Goal: Navigation & Orientation: Find specific page/section

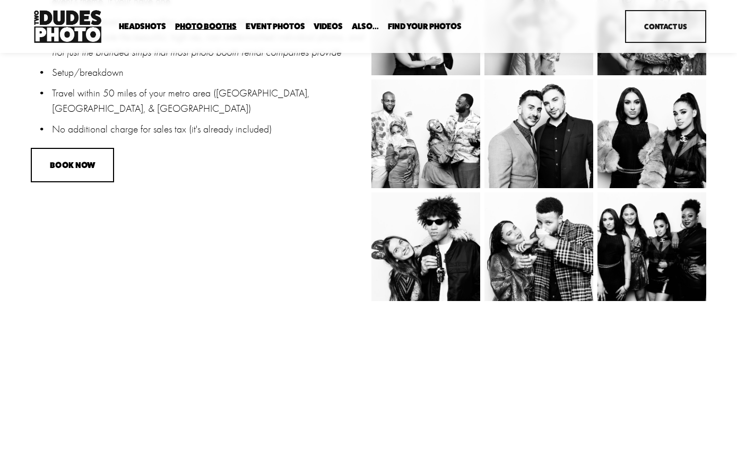
scroll to position [837, 0]
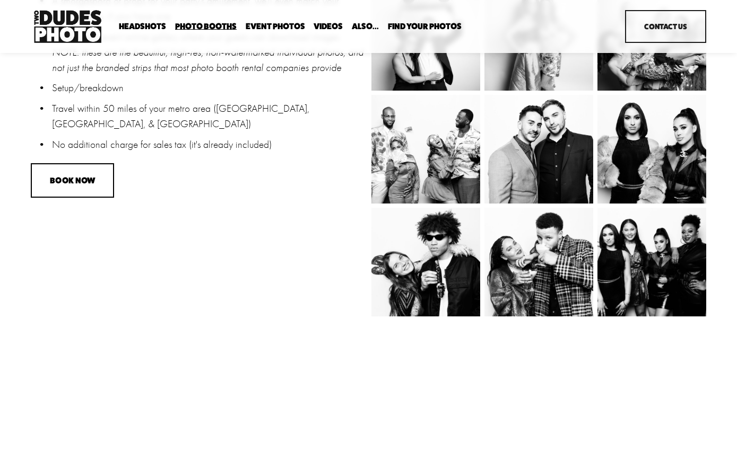
click at [145, 25] on span "Headshots" at bounding box center [142, 26] width 47 height 8
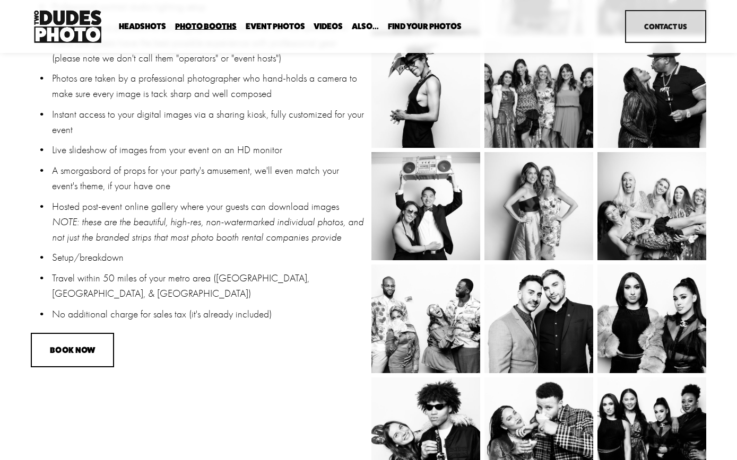
scroll to position [809, 0]
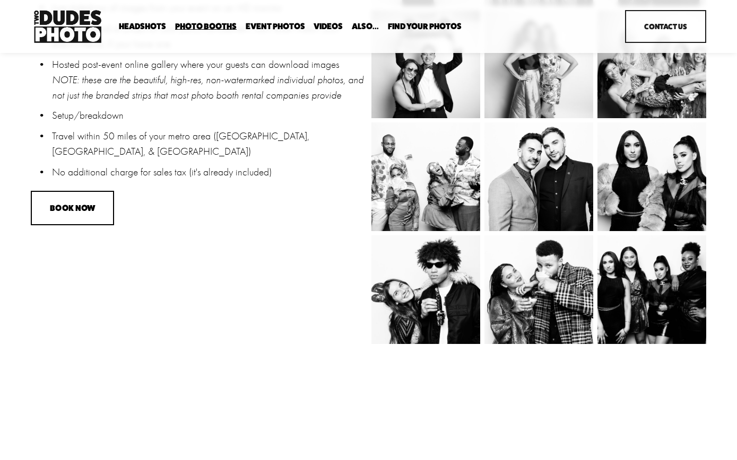
click at [0, 0] on link "Party Booth" at bounding box center [0, 0] width 0 height 0
click at [276, 27] on link "Event Photos" at bounding box center [275, 26] width 59 height 10
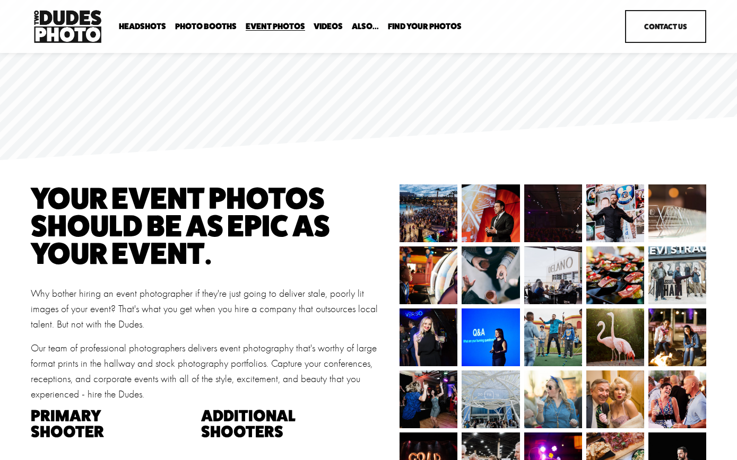
click at [204, 26] on span "Photo Booths" at bounding box center [206, 26] width 62 height 8
click at [0, 0] on span "Tuxedo B+W Booth" at bounding box center [0, 0] width 0 height 0
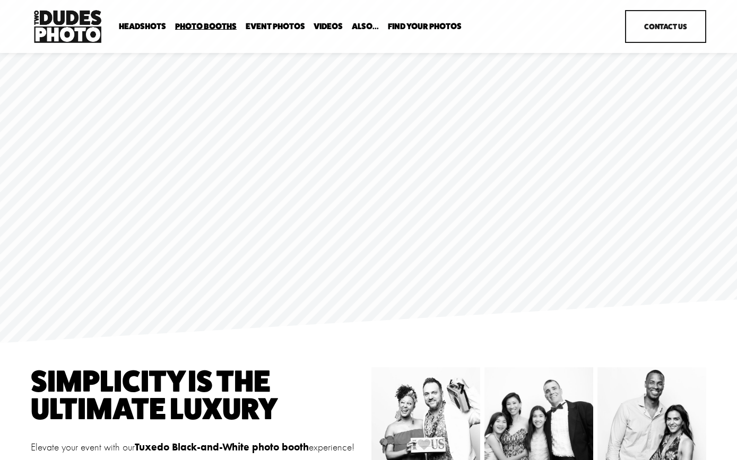
click at [134, 24] on span "Headshots" at bounding box center [142, 26] width 47 height 8
drag, startPoint x: 134, startPoint y: 24, endPoint x: 175, endPoint y: 64, distance: 57.0
click at [0, 0] on span "Executive / VIP Portraits" at bounding box center [0, 0] width 0 height 0
